Goal: Transaction & Acquisition: Purchase product/service

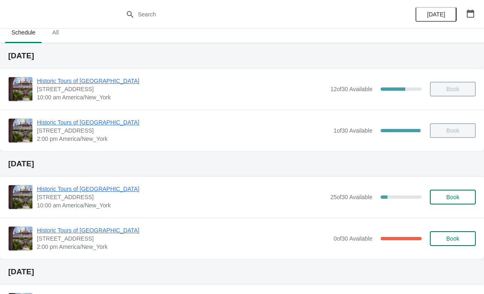
scroll to position [16, 0]
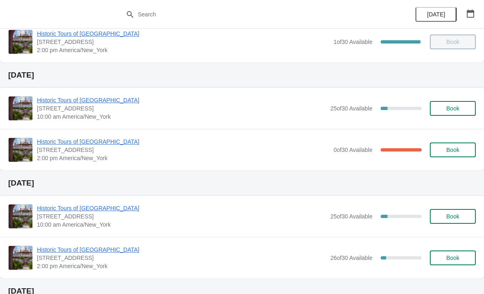
scroll to position [95, 0]
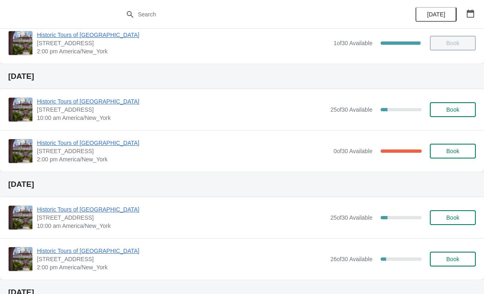
click at [450, 112] on span "Book" at bounding box center [452, 109] width 13 height 7
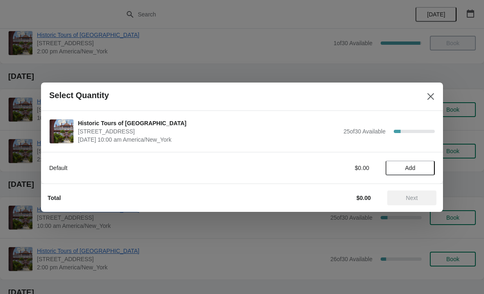
click at [415, 163] on button "Add" at bounding box center [410, 167] width 49 height 15
click at [425, 165] on icon at bounding box center [424, 167] width 9 height 9
click at [423, 167] on icon at bounding box center [424, 167] width 9 height 9
click at [426, 167] on icon at bounding box center [424, 167] width 9 height 9
click at [419, 200] on span "Next" at bounding box center [412, 197] width 36 height 7
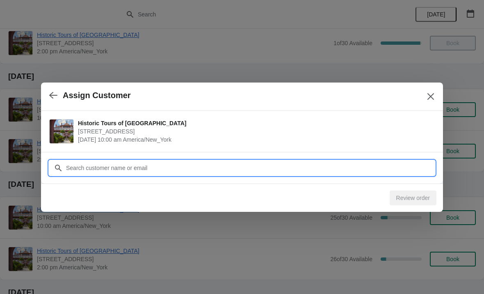
click at [263, 164] on input "Customer" at bounding box center [250, 167] width 369 height 15
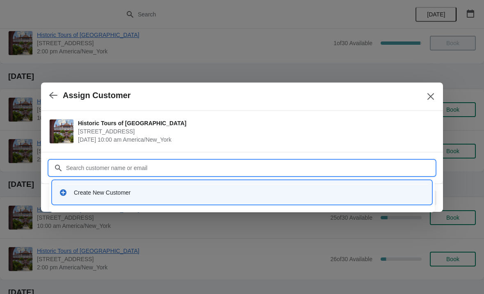
click at [242, 186] on div "Create New Customer" at bounding box center [242, 192] width 372 height 17
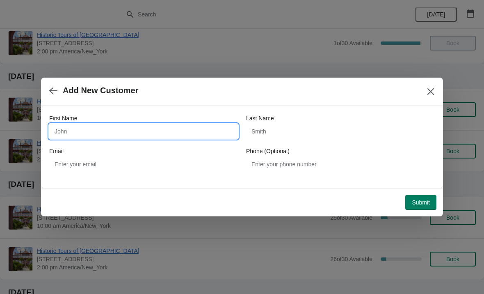
click at [157, 135] on input "First Name" at bounding box center [143, 131] width 189 height 15
type input "[PERSON_NAME]"
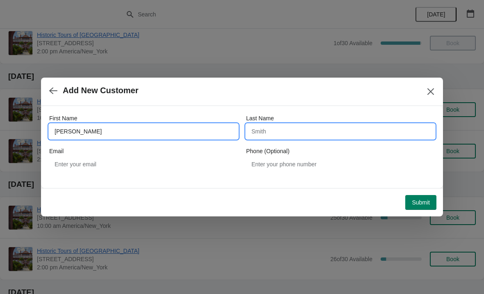
click at [317, 131] on input "Last Name" at bounding box center [340, 131] width 189 height 15
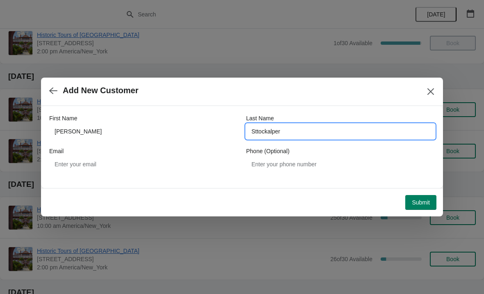
click at [315, 131] on input "Sttockalper" at bounding box center [340, 131] width 189 height 15
click at [257, 125] on input "Sttockalper" at bounding box center [340, 131] width 189 height 15
type input "Stockalper"
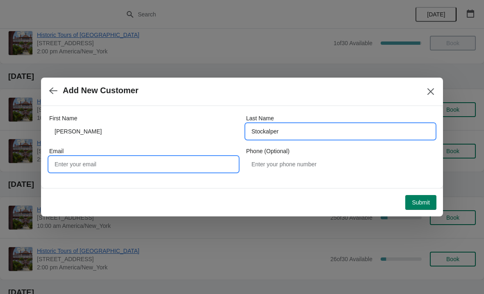
click at [206, 157] on input "Email" at bounding box center [143, 164] width 189 height 15
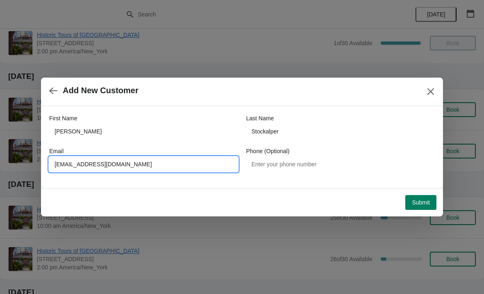
type input "[EMAIL_ADDRESS][DOMAIN_NAME]"
click at [422, 199] on span "Submit" at bounding box center [421, 202] width 18 height 7
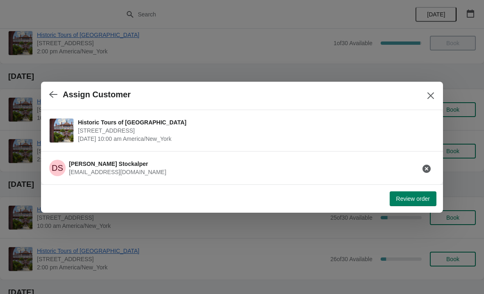
click at [416, 193] on button "Review order" at bounding box center [413, 198] width 47 height 15
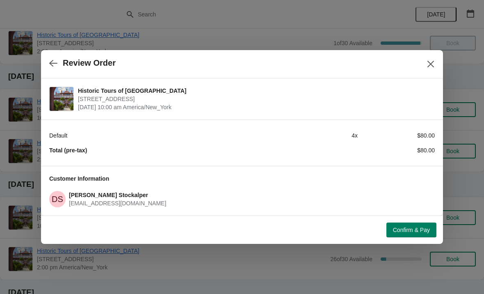
click at [411, 226] on button "Confirm & Pay" at bounding box center [411, 229] width 50 height 15
